Goal: Task Accomplishment & Management: Complete application form

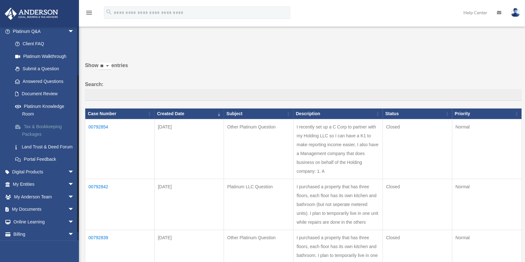
scroll to position [63, 0]
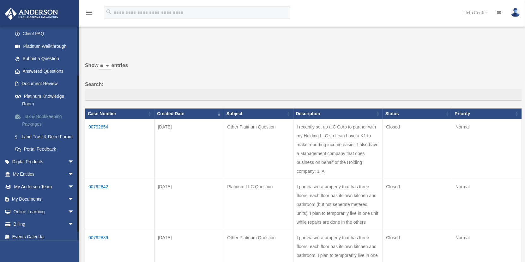
click at [36, 115] on link "Tax & Bookkeeping Packages" at bounding box center [46, 120] width 75 height 20
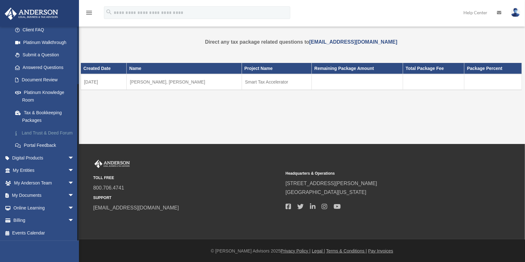
scroll to position [2, 0]
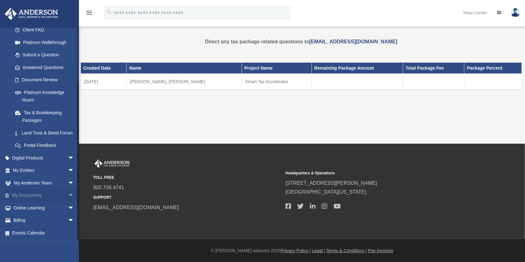
click at [68, 194] on span "arrow_drop_down" at bounding box center [74, 195] width 13 height 13
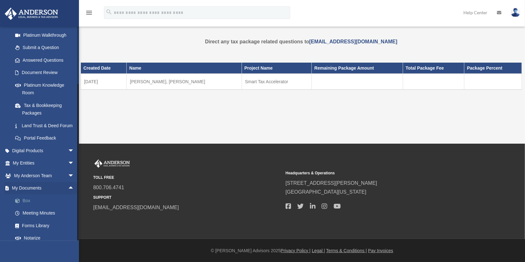
click at [25, 207] on link "Box" at bounding box center [46, 200] width 75 height 13
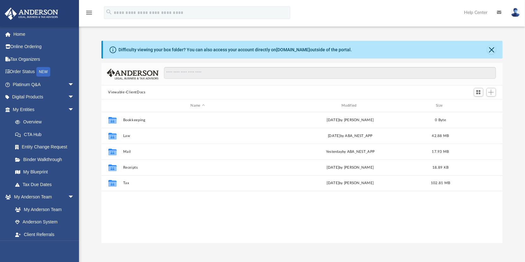
scroll to position [139, 397]
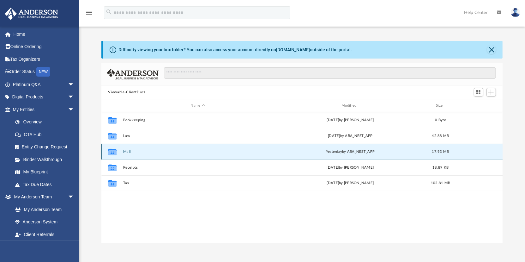
click at [127, 149] on button "Mail" at bounding box center [198, 151] width 150 height 4
click at [123, 150] on button "Mail" at bounding box center [198, 151] width 150 height 4
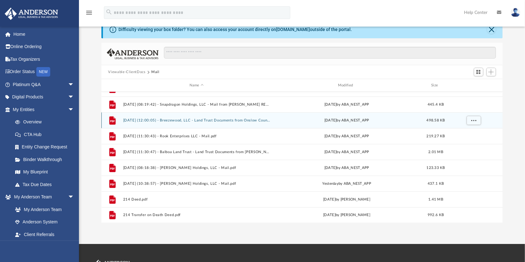
scroll to position [32, 0]
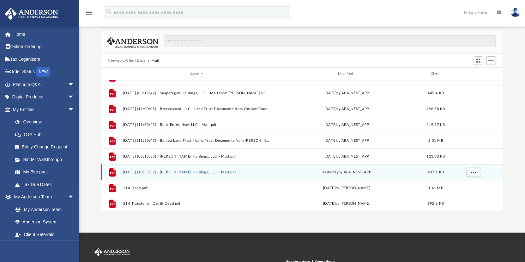
click at [146, 170] on button "[DATE] (10:38:57) - [PERSON_NAME] Holdings, LLC - Mail.pdf" at bounding box center [196, 172] width 147 height 4
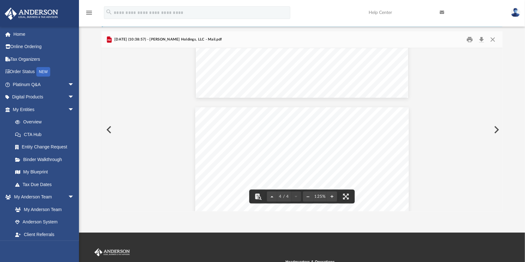
scroll to position [785, 0]
drag, startPoint x: 346, startPoint y: 196, endPoint x: 348, endPoint y: 219, distance: 23.4
click at [346, 196] on button "File preview" at bounding box center [346, 196] width 14 height 14
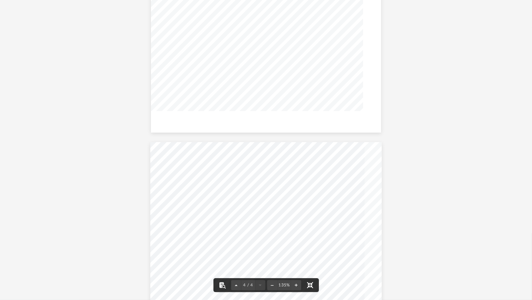
scroll to position [922, 0]
click at [297, 261] on button "File preview" at bounding box center [296, 285] width 10 height 14
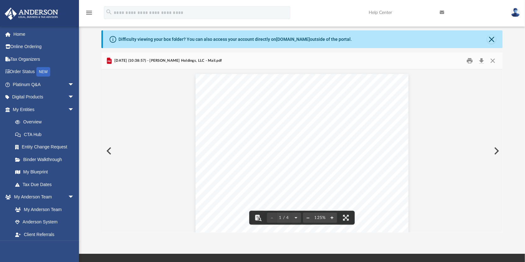
scroll to position [0, 0]
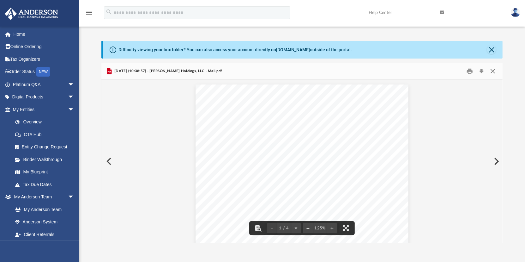
click at [492, 70] on button "Close" at bounding box center [492, 71] width 11 height 10
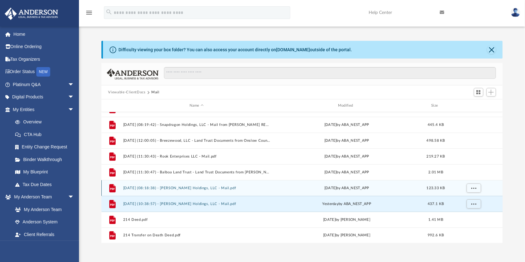
click at [179, 186] on button "[DATE] (08:18:38) - [PERSON_NAME] Holdings, LLC - Mail.pdf" at bounding box center [196, 188] width 147 height 4
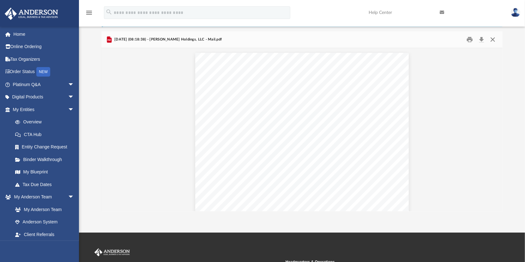
click at [493, 39] on button "Close" at bounding box center [492, 40] width 11 height 10
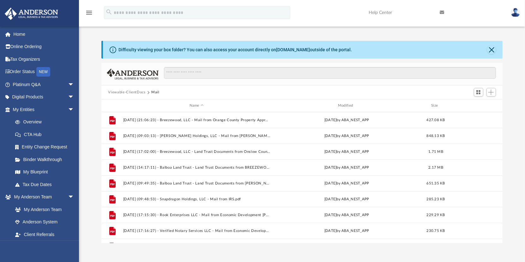
click at [134, 92] on button "Viewable-ClientDocs" at bounding box center [126, 92] width 37 height 6
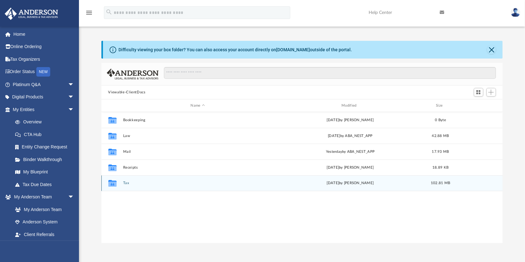
click at [126, 182] on button "Tax" at bounding box center [198, 183] width 150 height 4
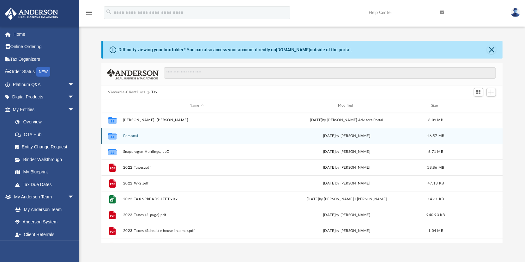
click at [129, 134] on button "Personal" at bounding box center [196, 136] width 147 height 4
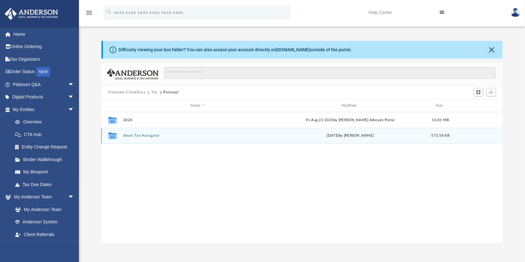
click at [137, 134] on button "Smart Tax Navigator" at bounding box center [198, 135] width 150 height 4
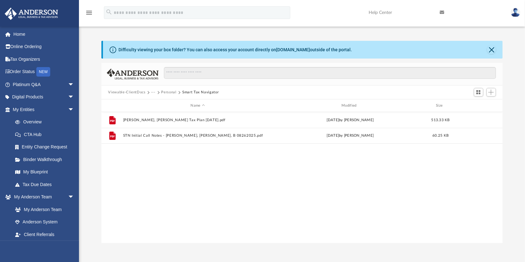
click at [171, 91] on button "Personal" at bounding box center [168, 92] width 15 height 6
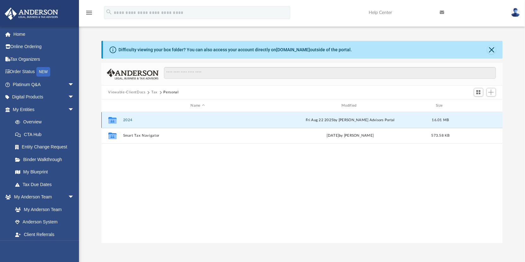
click at [127, 120] on button "2024" at bounding box center [198, 120] width 150 height 4
click at [141, 119] on button "Digital Tax Organizer" at bounding box center [198, 120] width 150 height 4
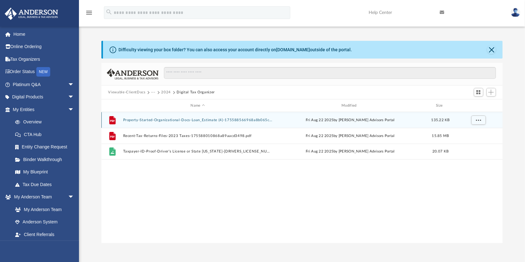
click at [186, 119] on button "Property-Started-Organizational-Docs-Loan_Estimate (4)-175588566968a8b065ca4a4.…" at bounding box center [198, 120] width 150 height 4
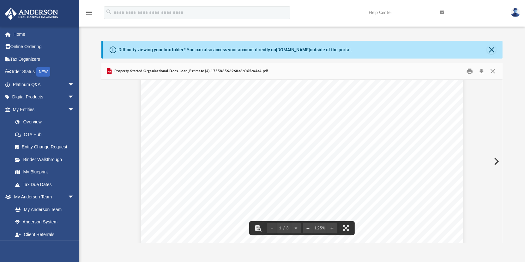
scroll to position [32, 0]
click at [495, 69] on button "Close" at bounding box center [492, 71] width 11 height 10
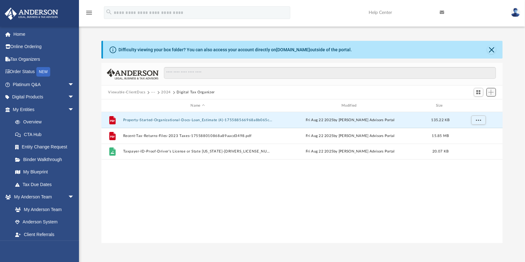
click at [489, 91] on span "Add" at bounding box center [491, 91] width 5 height 5
click at [492, 93] on span "Add" at bounding box center [491, 91] width 5 height 5
click at [493, 90] on span "Add" at bounding box center [491, 91] width 5 height 5
click at [480, 119] on span "More options" at bounding box center [478, 119] width 5 height 3
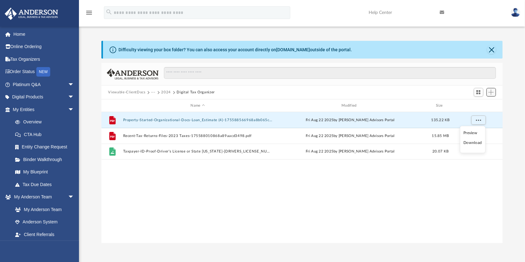
click at [491, 91] on span "Add" at bounding box center [491, 91] width 5 height 5
click at [480, 91] on span "Switch to Grid View" at bounding box center [478, 91] width 5 height 5
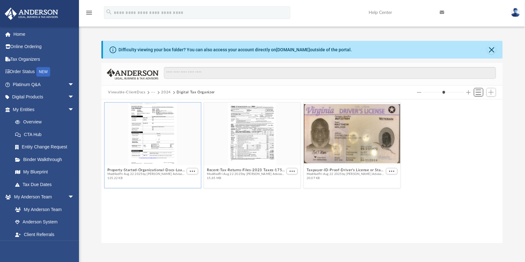
scroll to position [139, 397]
click at [492, 93] on span "Add" at bounding box center [491, 91] width 5 height 5
click at [479, 103] on li "Upload" at bounding box center [482, 104] width 20 height 7
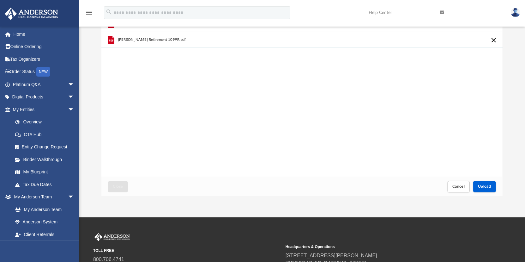
scroll to position [0, 0]
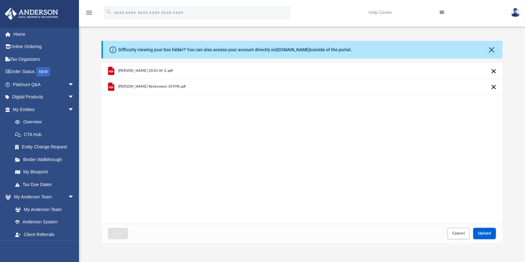
click at [129, 71] on span "[PERSON_NAME] 2024 W-2.pdf" at bounding box center [145, 71] width 55 height 4
click at [118, 69] on span "[PERSON_NAME] 2024 W-2.pdf" at bounding box center [145, 71] width 55 height 4
drag, startPoint x: 118, startPoint y: 69, endPoint x: 112, endPoint y: 70, distance: 6.4
click at [112, 70] on icon "grid" at bounding box center [111, 71] width 6 height 8
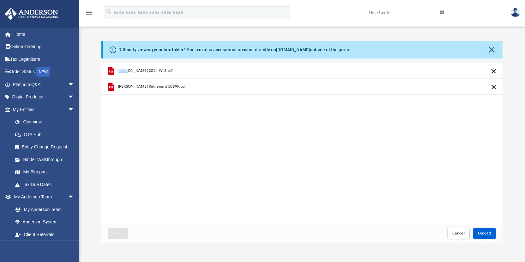
click at [112, 70] on icon "grid" at bounding box center [111, 71] width 6 height 8
click at [113, 70] on icon "grid" at bounding box center [111, 71] width 6 height 8
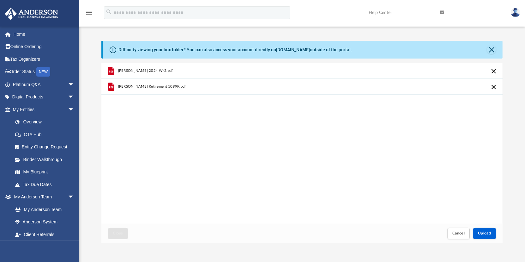
click at [240, 139] on div "[PERSON_NAME] 2024 W-2.pdf [PERSON_NAME] Retirement 1099R.pdf" at bounding box center [302, 143] width 402 height 161
click at [496, 87] on button "Cancel this upload" at bounding box center [494, 87] width 8 height 8
click at [496, 87] on div "[PERSON_NAME] 2024 W-2.pdf" at bounding box center [302, 143] width 402 height 161
drag, startPoint x: 496, startPoint y: 87, endPoint x: 495, endPoint y: 69, distance: 18.3
click at [495, 69] on button "Cancel this upload" at bounding box center [494, 71] width 8 height 8
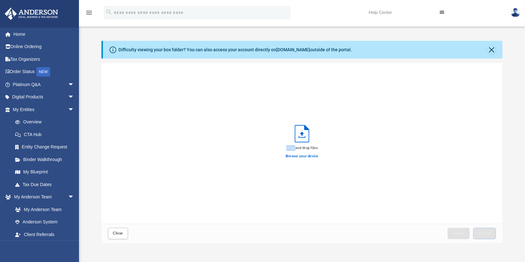
click at [495, 69] on div "Drag and drop files Browse your device" at bounding box center [302, 143] width 402 height 161
click at [347, 143] on div "Drag and drop files Browse your device" at bounding box center [302, 143] width 402 height 161
click at [301, 154] on label "Browse your device" at bounding box center [302, 156] width 33 height 6
click at [0, 0] on input "Browse your device" at bounding box center [0, 0] width 0 height 0
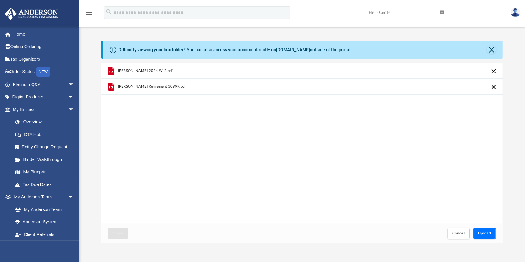
click at [481, 228] on button "Upload" at bounding box center [484, 233] width 23 height 11
click at [481, 228] on div "Upload" at bounding box center [485, 233] width 22 height 10
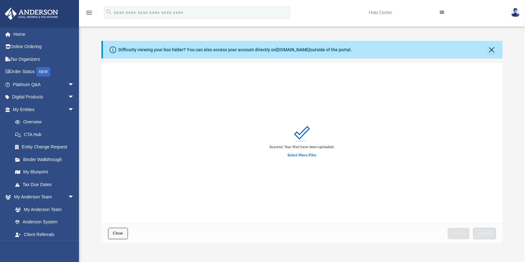
click at [117, 234] on span "Close" at bounding box center [118, 233] width 10 height 4
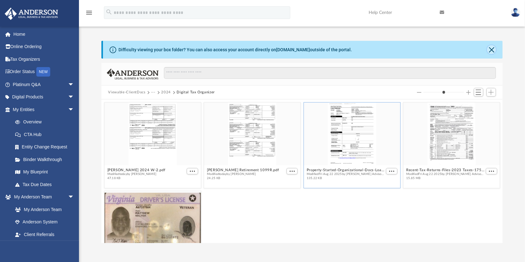
click at [493, 46] on button "Close" at bounding box center [491, 49] width 9 height 9
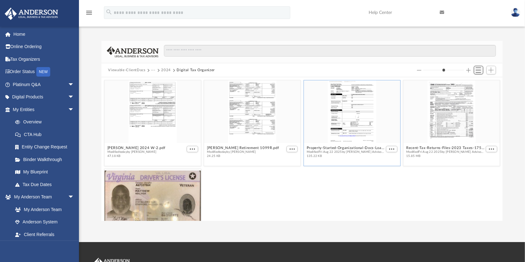
click at [478, 71] on span "Switch to List View" at bounding box center [478, 69] width 5 height 5
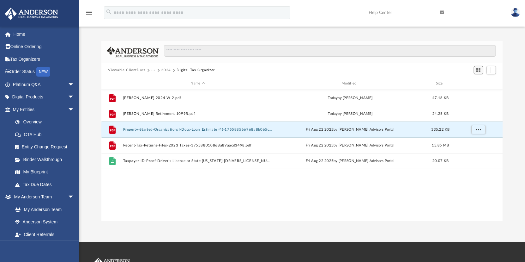
scroll to position [139, 397]
